Goal: Task Accomplishment & Management: Manage account settings

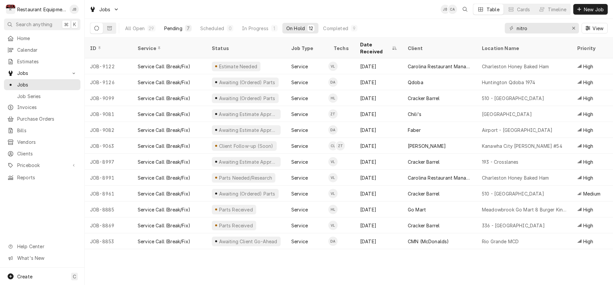
type input "nitro"
click at [182, 28] on div "Pending" at bounding box center [173, 28] width 18 height 7
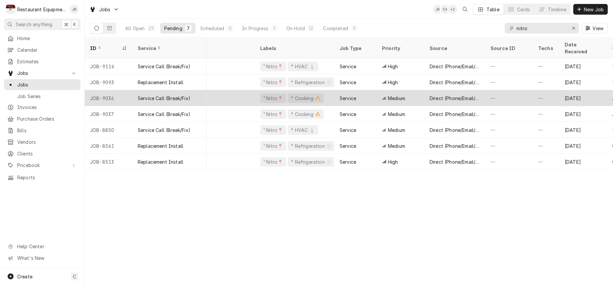
scroll to position [0, 26]
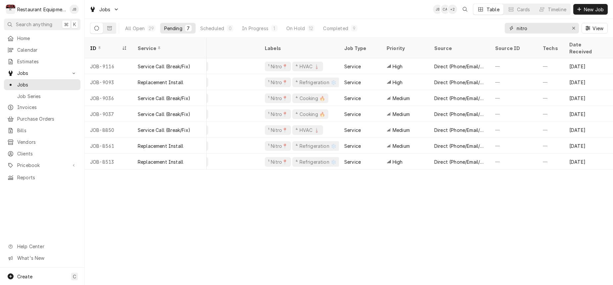
click at [574, 27] on icon "Erase input" at bounding box center [574, 28] width 4 height 5
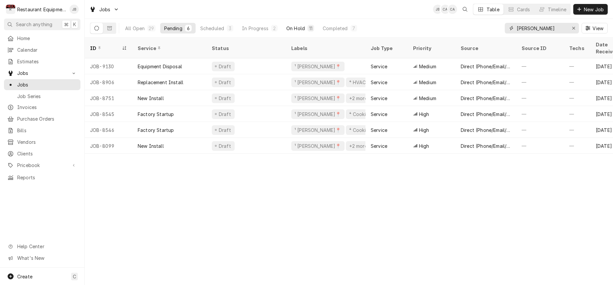
type input "beckley"
click at [294, 28] on div "On Hold" at bounding box center [295, 28] width 19 height 7
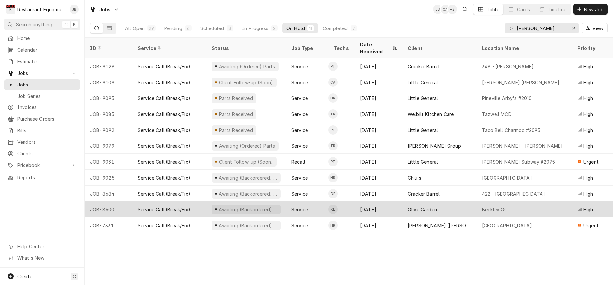
click at [467, 201] on div "Olive Garden" at bounding box center [439, 209] width 74 height 16
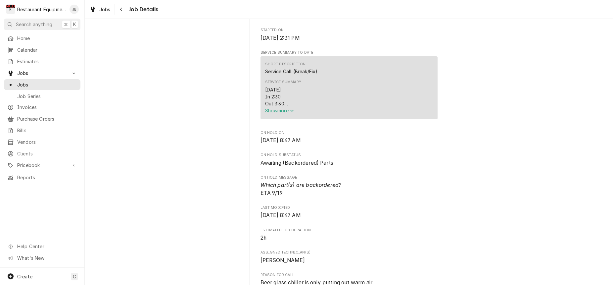
scroll to position [242, 0]
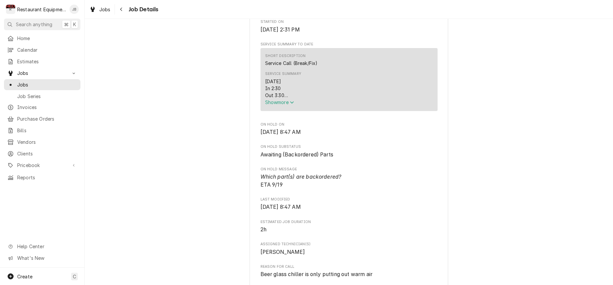
click at [289, 104] on span "Show more" at bounding box center [279, 102] width 29 height 6
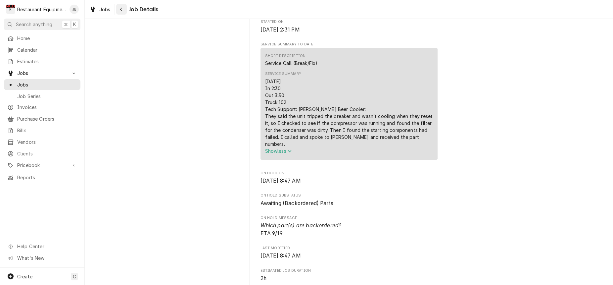
click at [120, 8] on icon "Navigate back" at bounding box center [121, 9] width 3 height 5
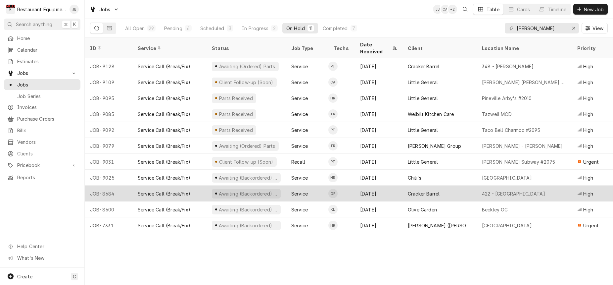
click at [391, 185] on div "[DATE]" at bounding box center [379, 193] width 48 height 16
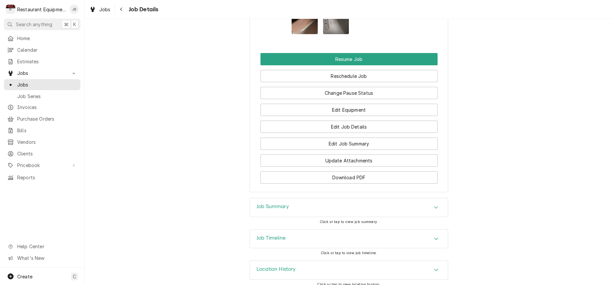
scroll to position [853, 0]
click at [382, 198] on div "Job Summary" at bounding box center [349, 207] width 198 height 19
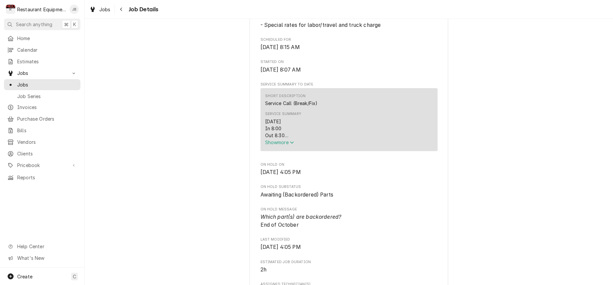
scroll to position [203, 0]
click at [277, 144] on span "Show more" at bounding box center [279, 142] width 29 height 6
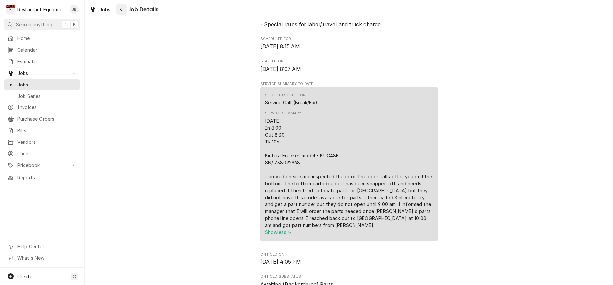
click at [117, 8] on button "Navigate back" at bounding box center [121, 9] width 11 height 11
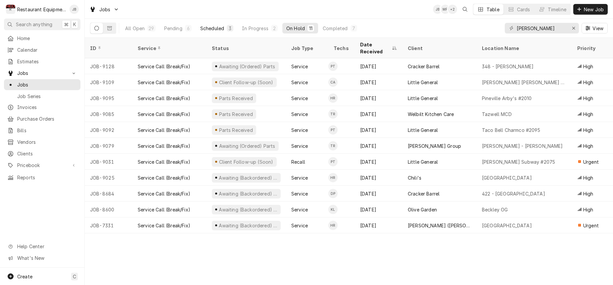
click at [219, 25] on div "Scheduled" at bounding box center [212, 28] width 24 height 7
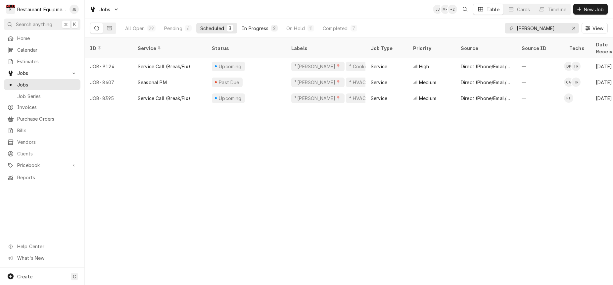
scroll to position [0, 0]
click at [263, 28] on div "In Progress" at bounding box center [255, 28] width 26 height 7
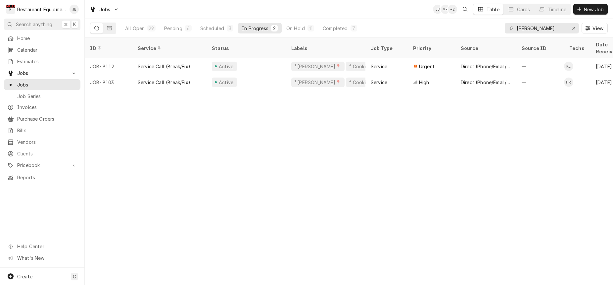
scroll to position [0, 0]
click at [218, 29] on div "Scheduled" at bounding box center [212, 28] width 24 height 7
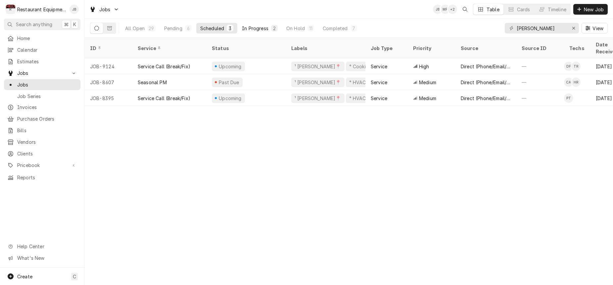
click at [254, 31] on button "In Progress 2" at bounding box center [260, 28] width 44 height 11
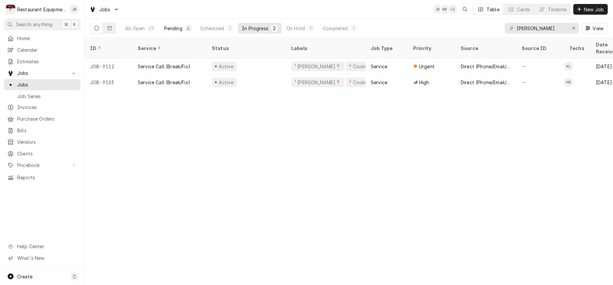
click at [182, 29] on button "Pending 6" at bounding box center [177, 28] width 35 height 11
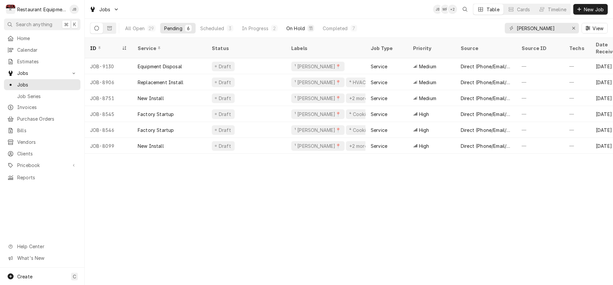
scroll to position [0, 0]
click at [302, 26] on div "On Hold" at bounding box center [295, 28] width 19 height 7
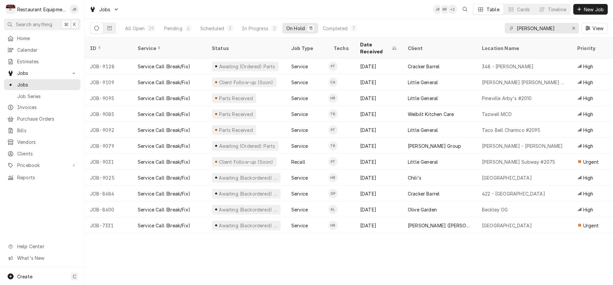
scroll to position [0, 0]
click at [574, 27] on icon "Erase input" at bounding box center [573, 28] width 3 height 3
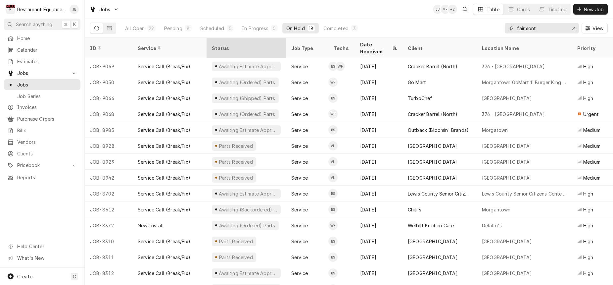
type input "fairmont"
click at [216, 45] on div "Status" at bounding box center [246, 48] width 68 height 7
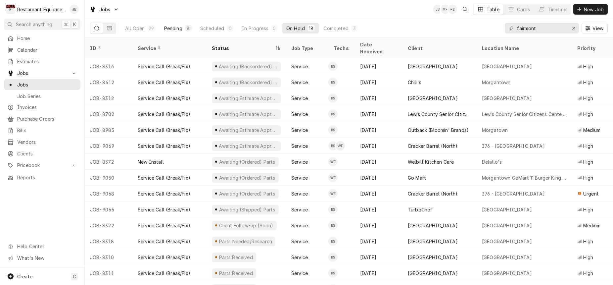
click at [172, 27] on div "Pending" at bounding box center [173, 28] width 18 height 7
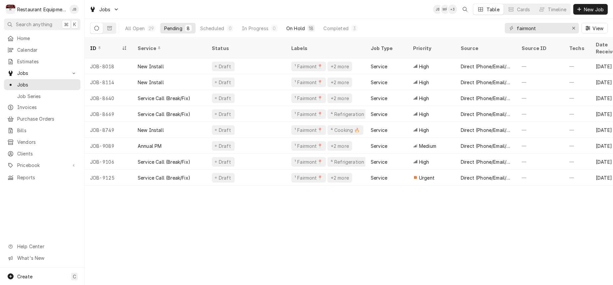
click at [293, 28] on div "On Hold" at bounding box center [295, 28] width 19 height 7
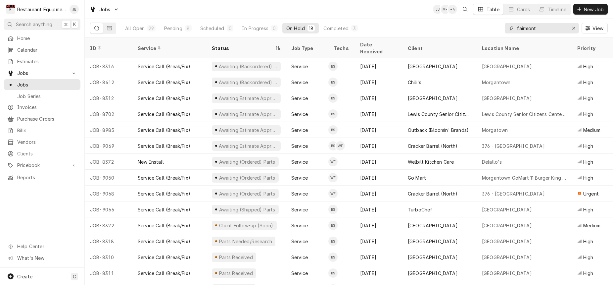
click at [575, 27] on icon "Erase input" at bounding box center [574, 28] width 4 height 5
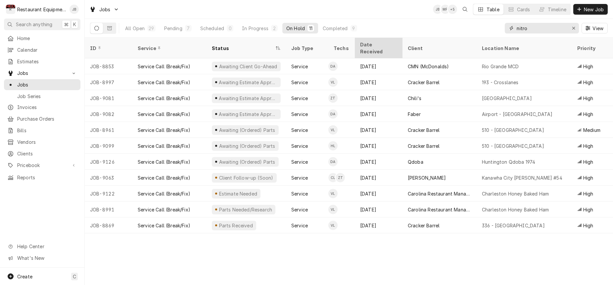
type input "nitro"
click at [371, 41] on div "Date Received" at bounding box center [378, 48] width 45 height 18
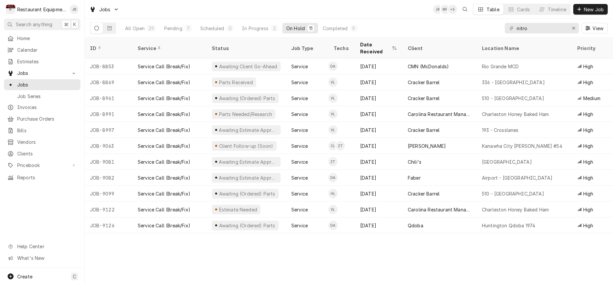
click at [369, 46] on div "Date Received" at bounding box center [375, 48] width 30 height 14
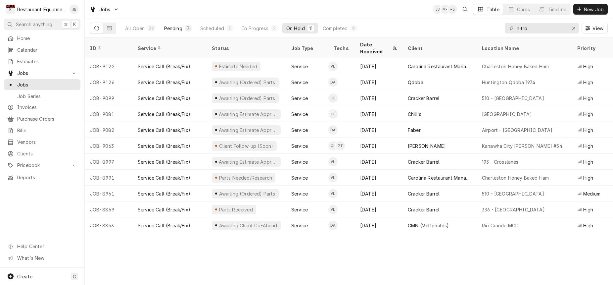
click at [180, 27] on div "Pending" at bounding box center [173, 28] width 18 height 7
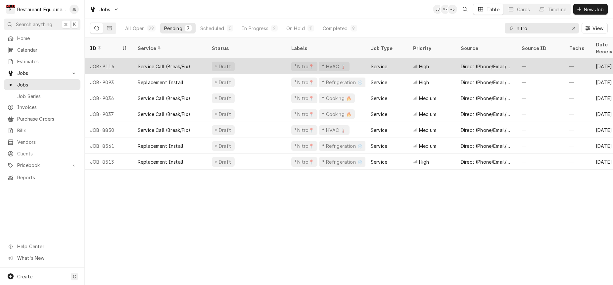
click at [280, 58] on div "Draft" at bounding box center [246, 66] width 79 height 16
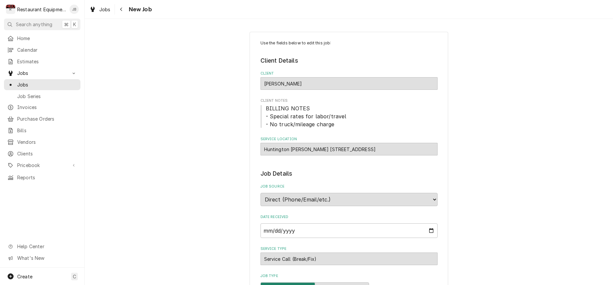
type textarea "x"
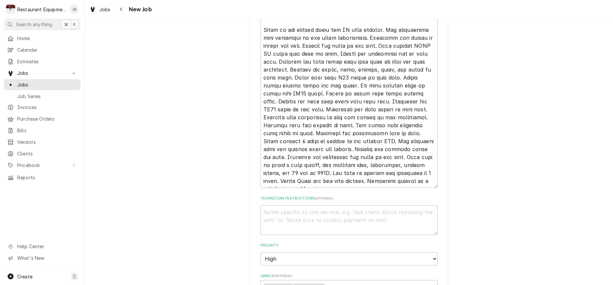
scroll to position [318, 0]
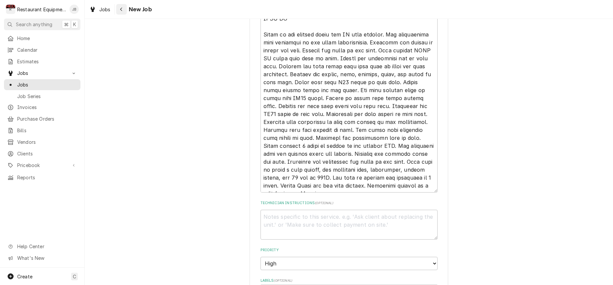
click at [123, 8] on div "Navigate back" at bounding box center [121, 9] width 7 height 7
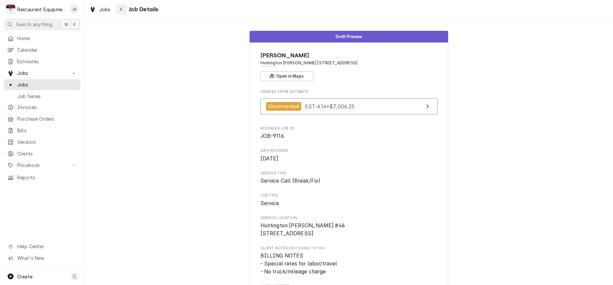
scroll to position [0, 0]
drag, startPoint x: 0, startPoint y: 0, endPoint x: 122, endPoint y: 8, distance: 122.1
click at [122, 8] on div "Navigate back" at bounding box center [121, 9] width 7 height 7
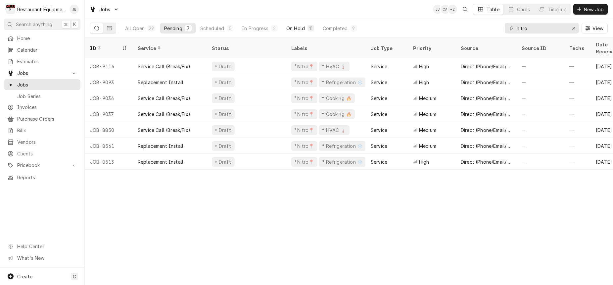
click at [291, 25] on button "On Hold 11" at bounding box center [300, 28] width 36 height 11
